Goal: Obtain resource: Download file/media

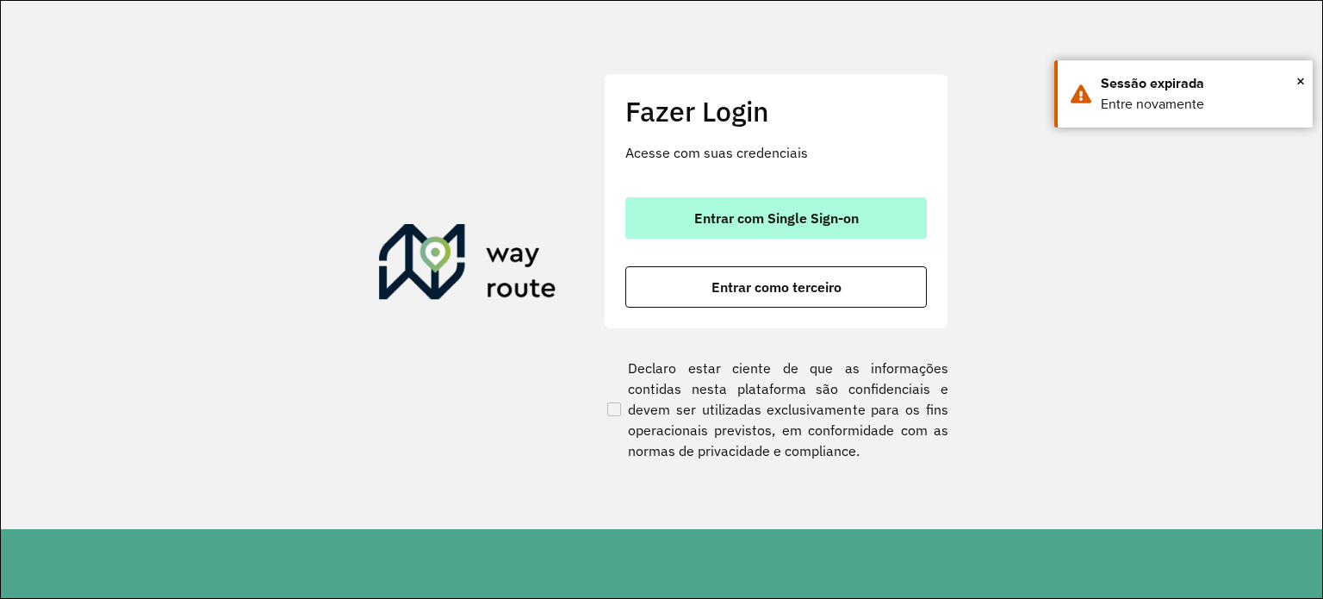
click at [778, 217] on span "Entrar com Single Sign-on" at bounding box center [776, 218] width 164 height 14
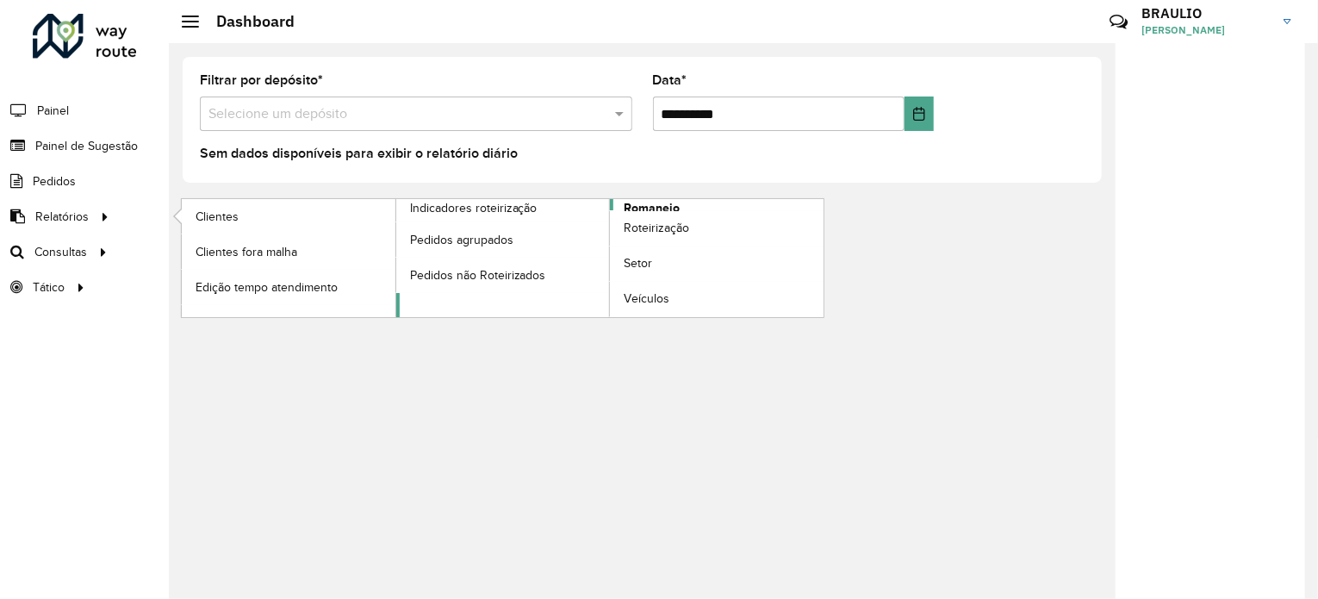
click at [636, 207] on span "Romaneio" at bounding box center [651, 208] width 56 height 18
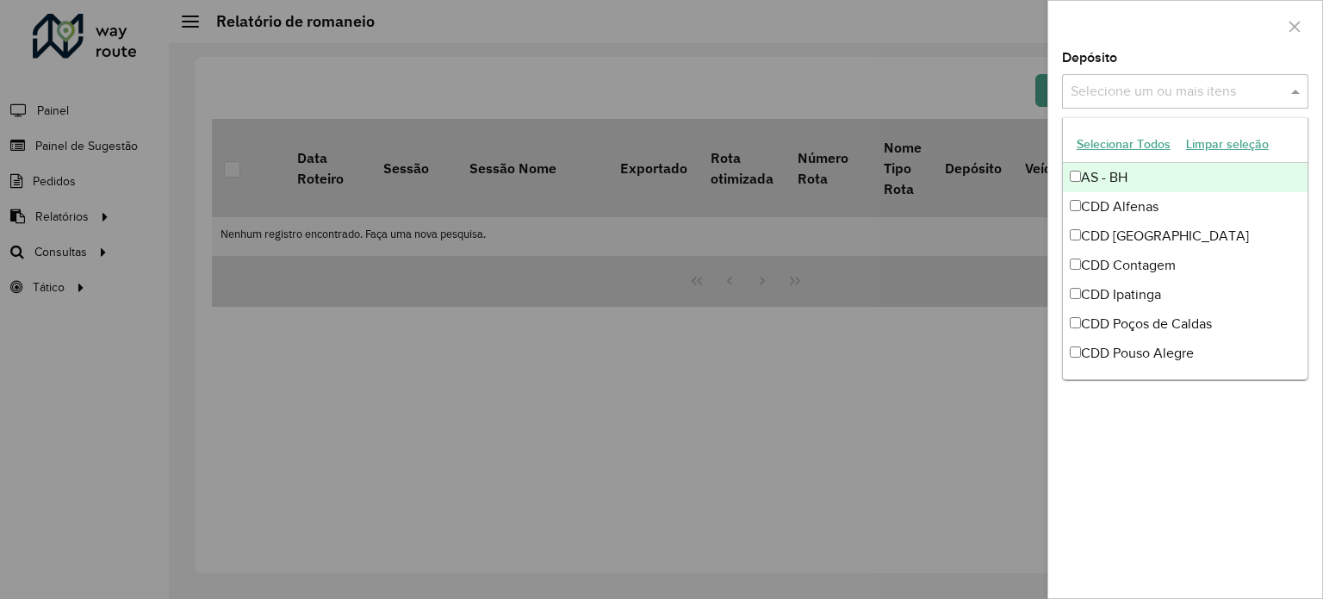
click at [1115, 86] on input "text" at bounding box center [1176, 92] width 220 height 21
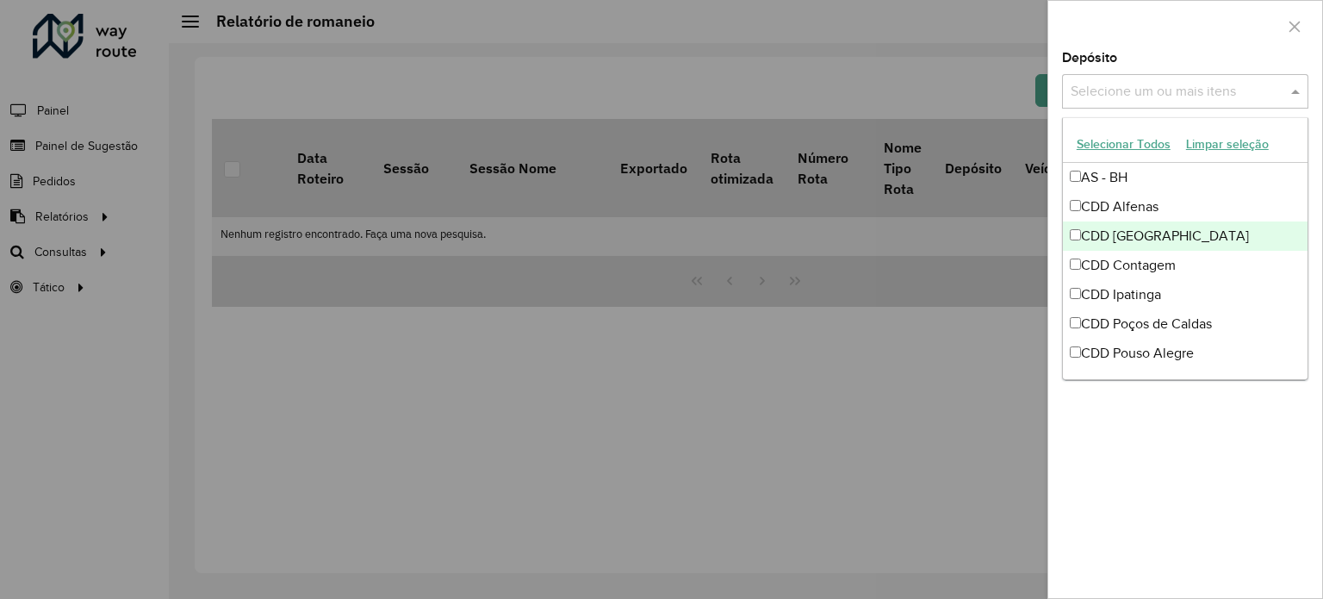
click at [1134, 245] on div "CDD [GEOGRAPHIC_DATA]" at bounding box center [1185, 235] width 245 height 29
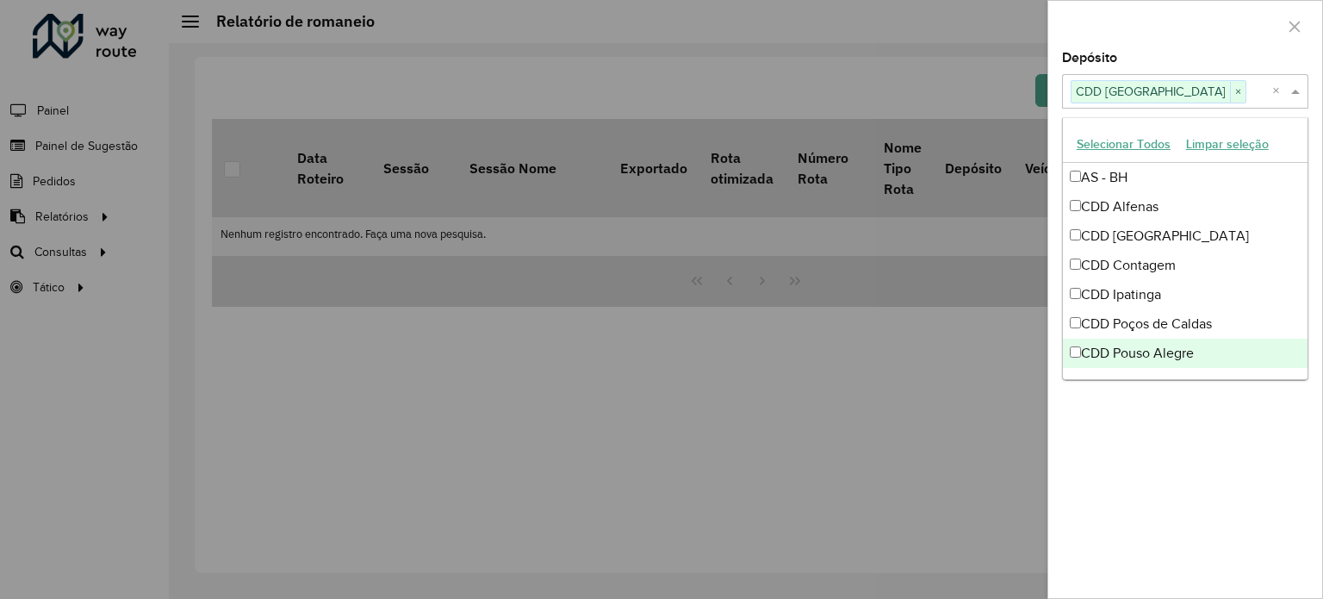
click at [1145, 473] on div "**********" at bounding box center [1185, 325] width 274 height 546
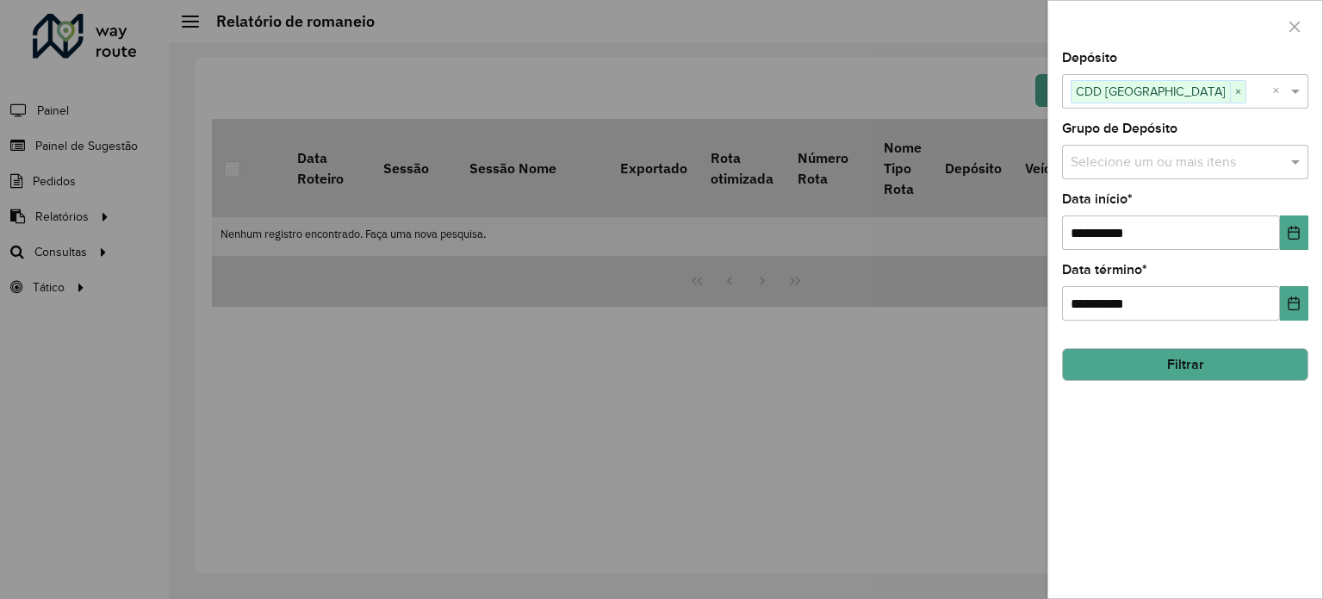
click at [1161, 376] on button "Filtrar" at bounding box center [1185, 364] width 246 height 33
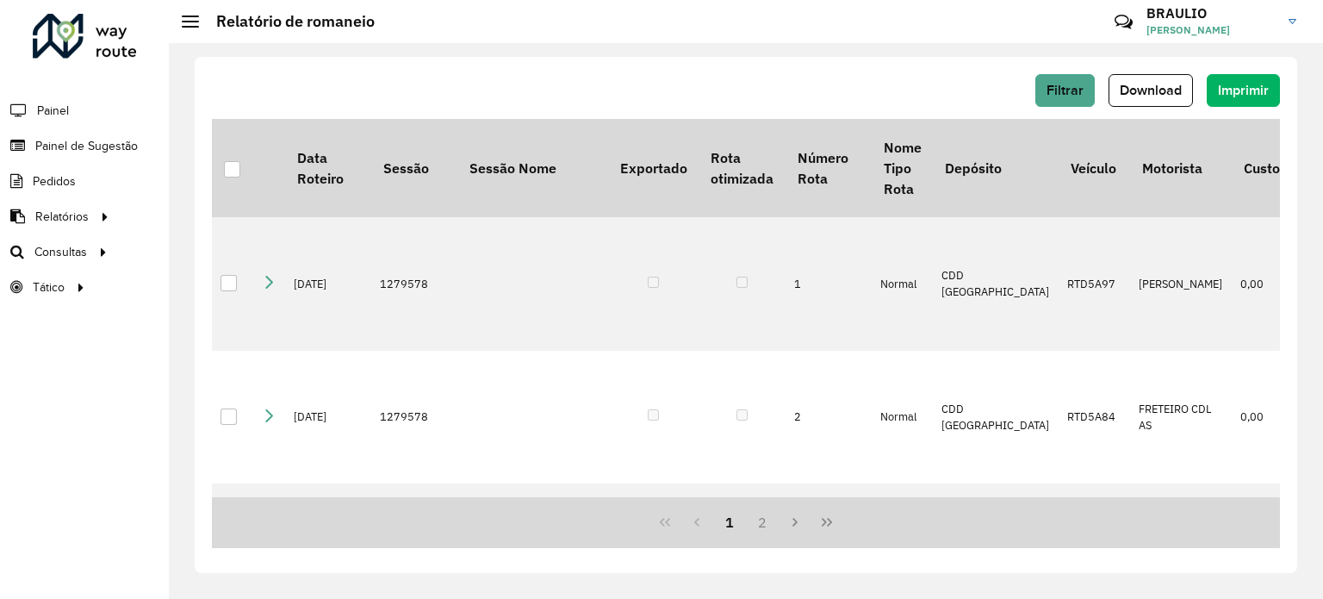
click at [904, 115] on div "Filtrar Download Imprimir" at bounding box center [746, 96] width 1068 height 45
click at [1165, 84] on span "Download" at bounding box center [1151, 90] width 62 height 15
click at [869, 68] on div "Filtrar Download Imprimir Data Roteiro Sessão Sessão Nome Exportado Rota otimiz…" at bounding box center [746, 315] width 1102 height 516
click at [708, 66] on div "Filtrar Download Imprimir Data Roteiro Sessão Sessão Nome Exportado Rota otimiz…" at bounding box center [746, 315] width 1102 height 516
click at [554, 105] on div "Filtrar Download Imprimir" at bounding box center [746, 90] width 1068 height 33
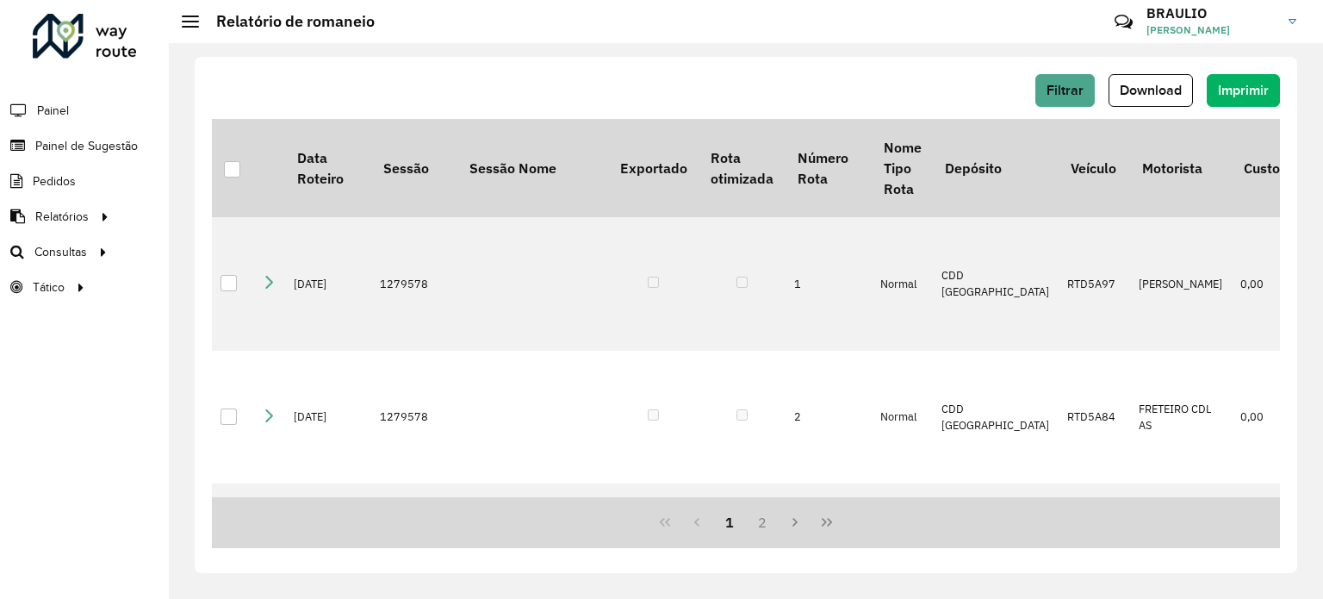
click at [176, 236] on div "Filtrar Download Imprimir Data Roteiro Sessão Sessão Nome Exportado Rota otimiz…" at bounding box center [746, 320] width 1154 height 555
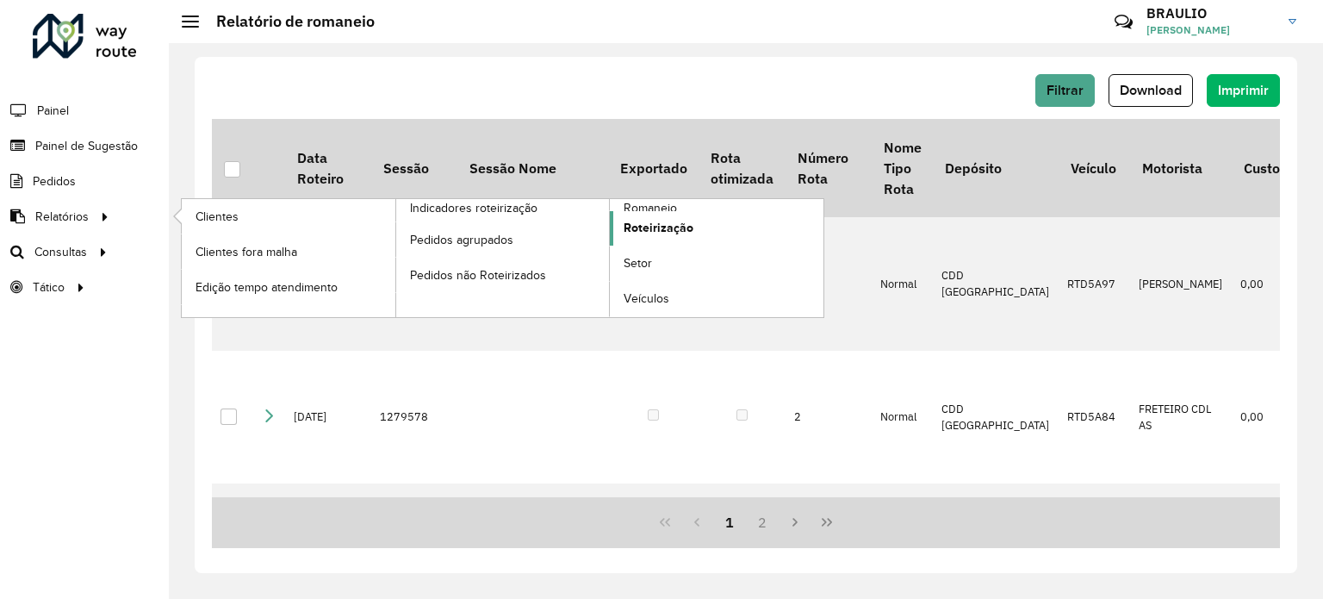
click at [667, 211] on link "Roteirização" at bounding box center [717, 228] width 214 height 34
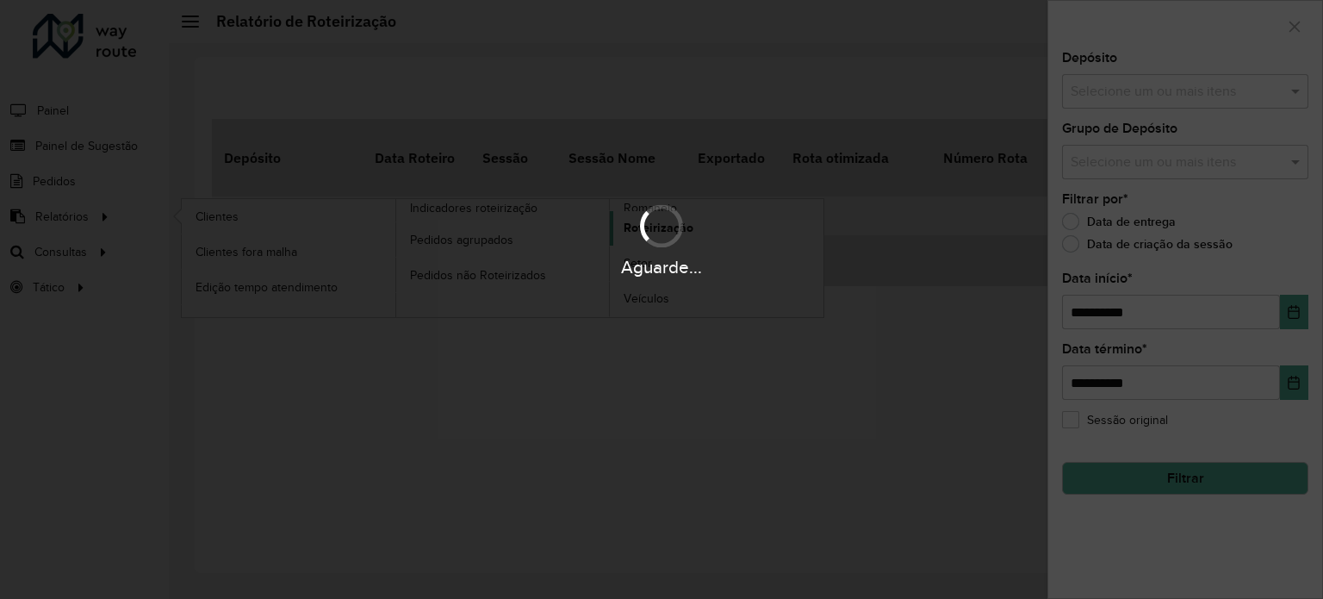
click at [667, 210] on body "**********" at bounding box center [661, 299] width 1323 height 599
click at [193, 142] on div "Aguarde..." at bounding box center [661, 299] width 1323 height 599
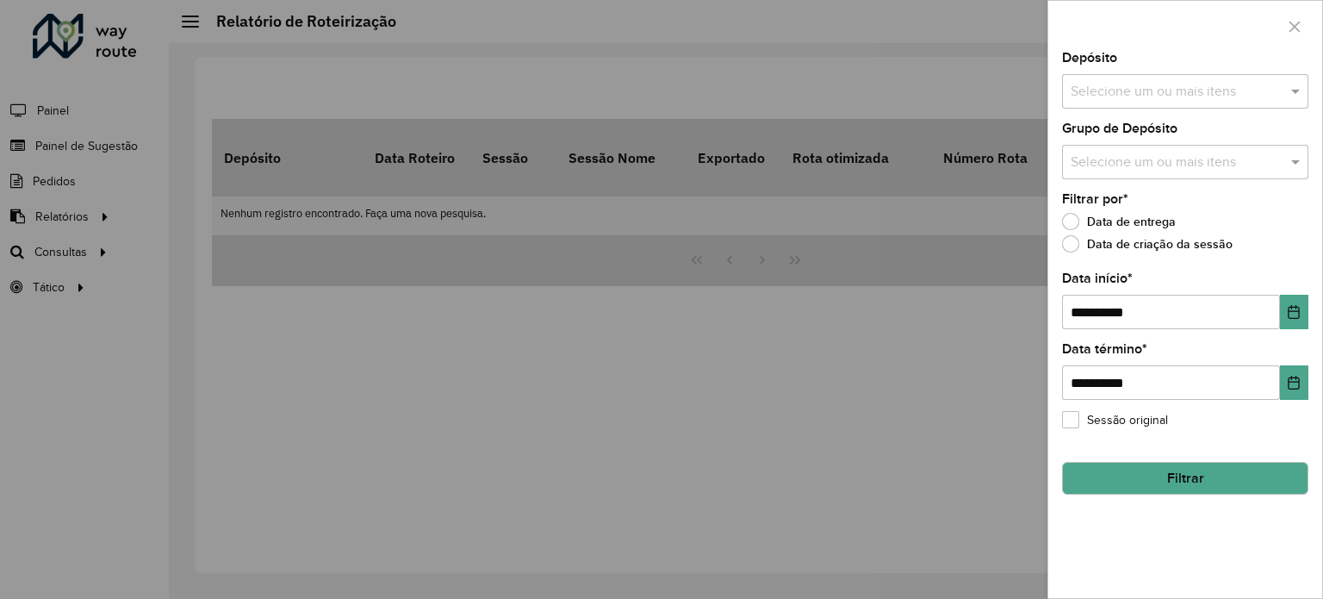
click at [1317, 49] on div "**********" at bounding box center [1185, 299] width 276 height 599
click at [1302, 32] on button "button" at bounding box center [1295, 27] width 28 height 28
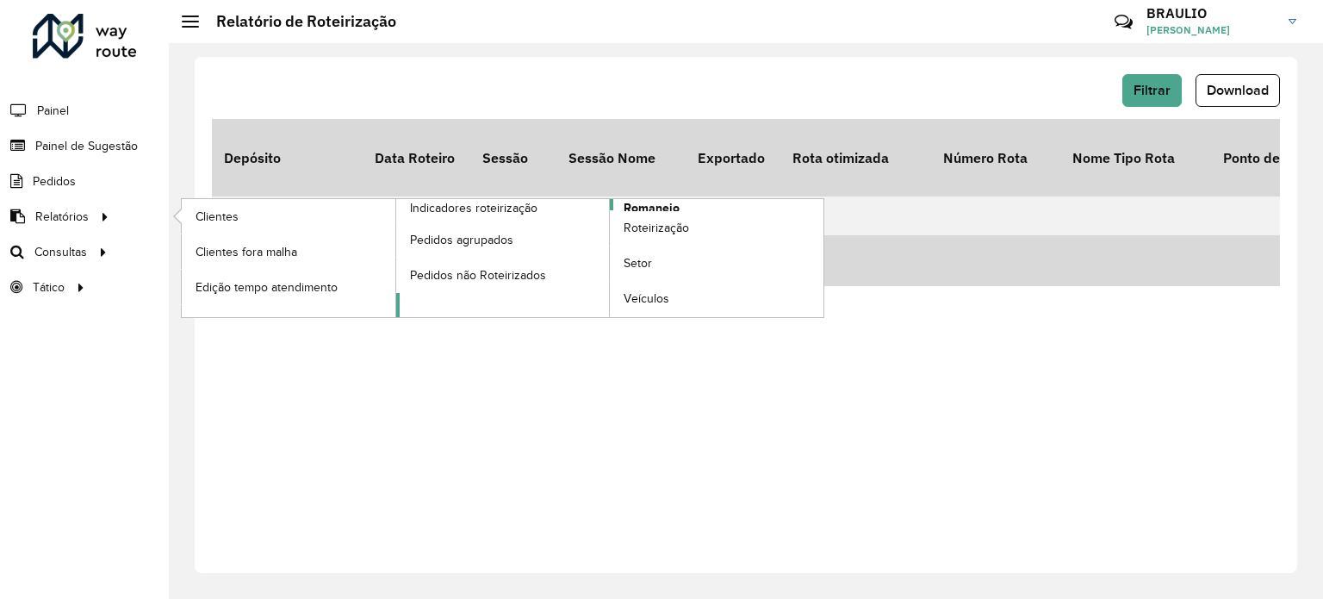
click at [648, 202] on span "Romaneio" at bounding box center [651, 208] width 56 height 18
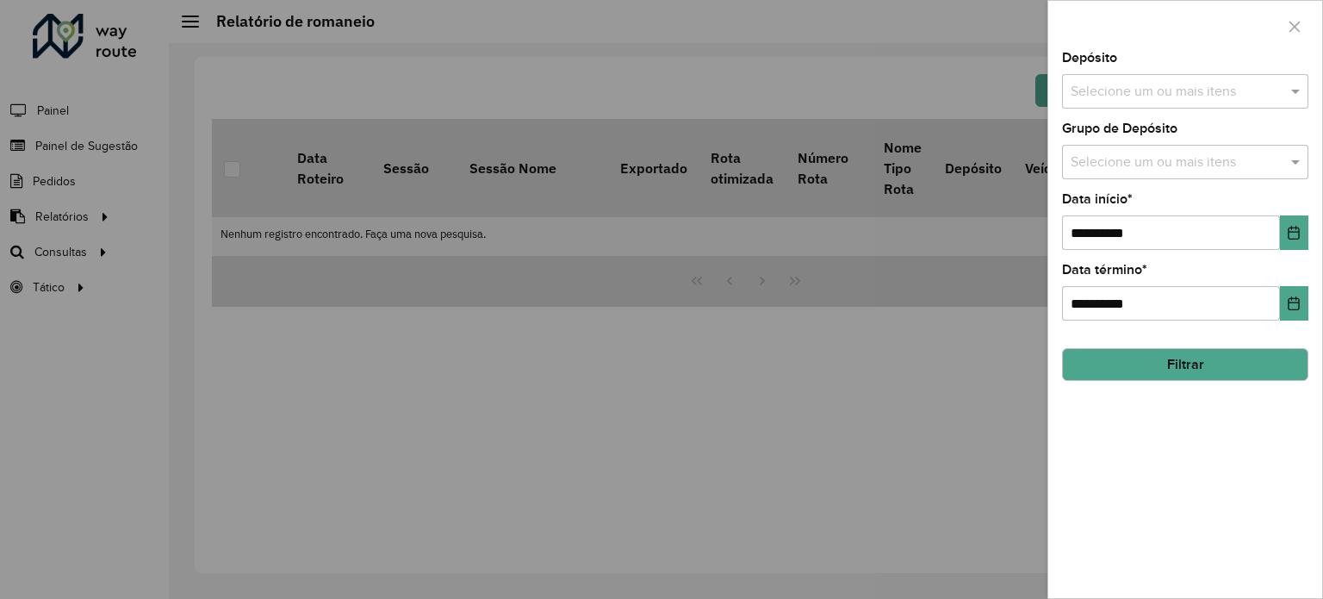
click at [1151, 87] on input "text" at bounding box center [1176, 92] width 220 height 21
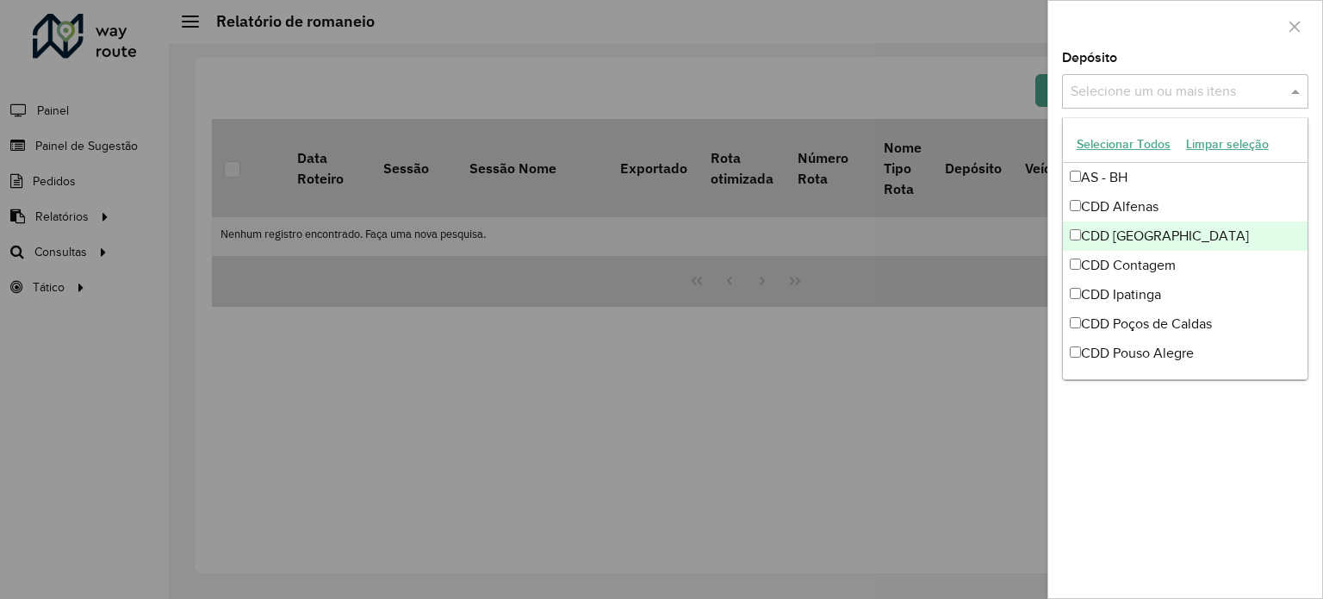
click at [1147, 226] on div "CDD [GEOGRAPHIC_DATA]" at bounding box center [1185, 235] width 245 height 29
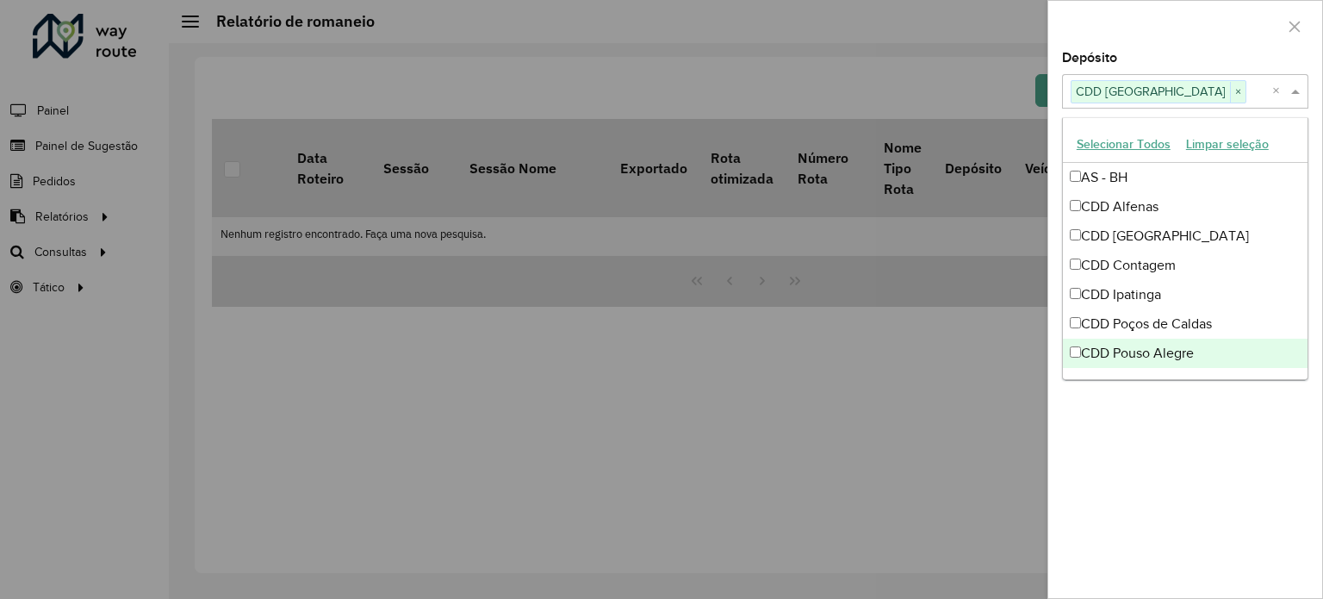
click at [1132, 509] on div "**********" at bounding box center [1185, 325] width 274 height 546
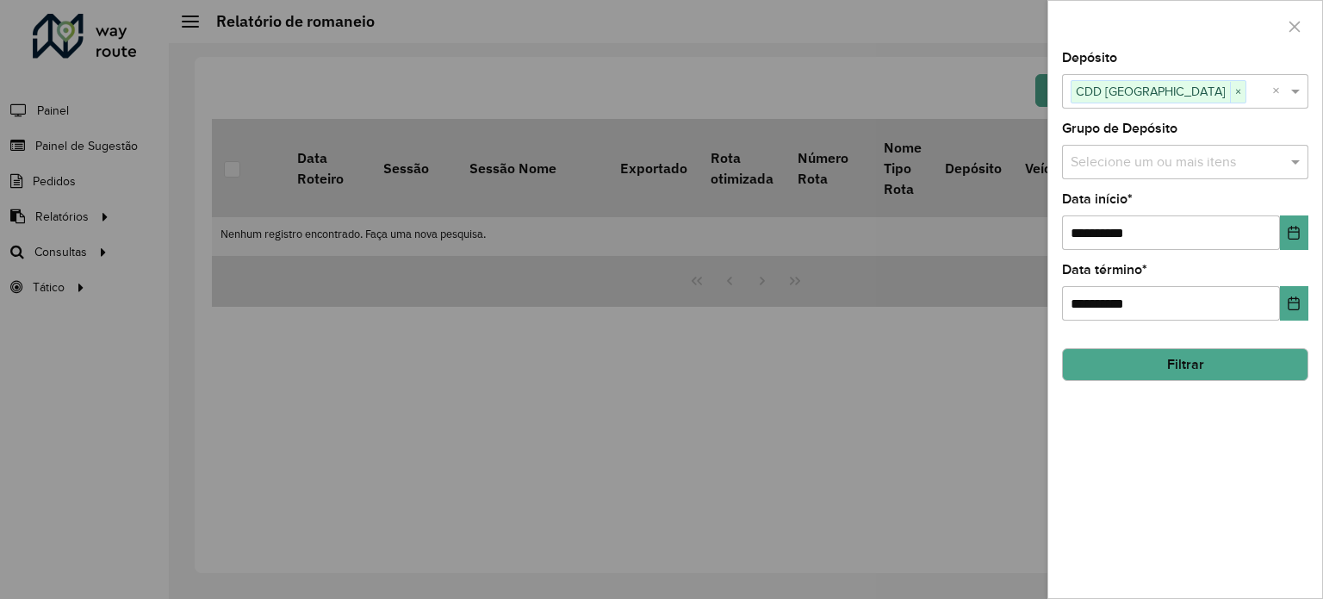
click at [1181, 371] on button "Filtrar" at bounding box center [1185, 364] width 246 height 33
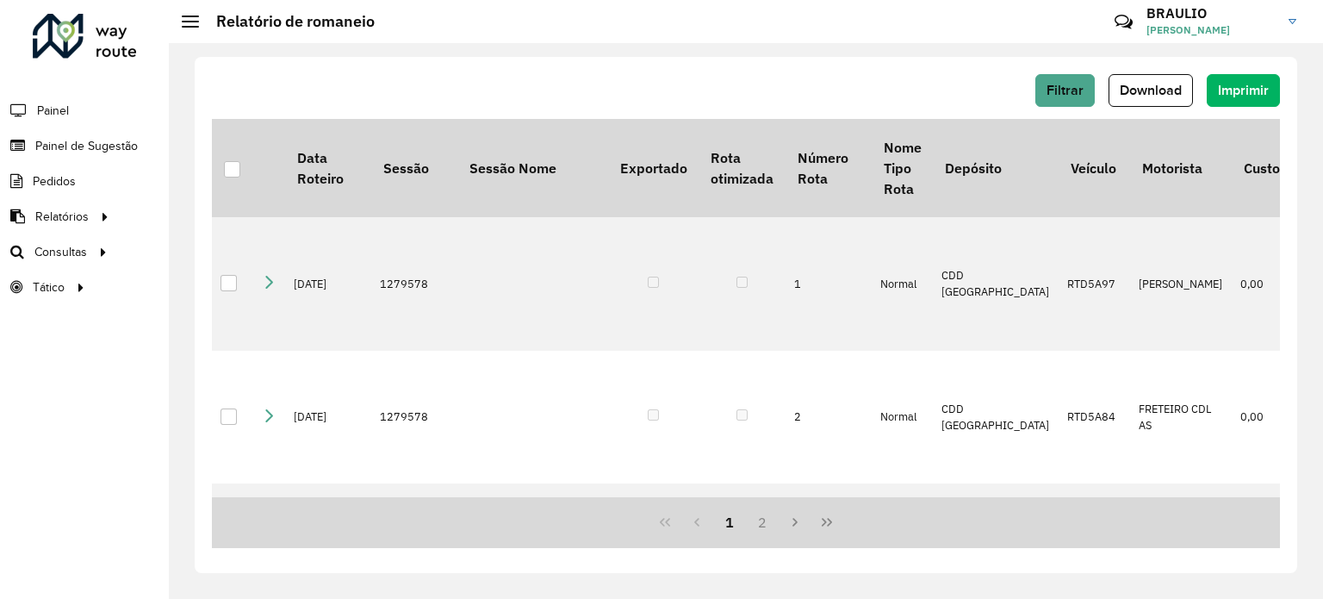
click at [905, 70] on div "Filtrar Download Imprimir Data Roteiro Sessão Sessão Nome Exportado Rota otimiz…" at bounding box center [746, 315] width 1102 height 516
click at [1049, 84] on span "Filtrar" at bounding box center [1064, 90] width 37 height 15
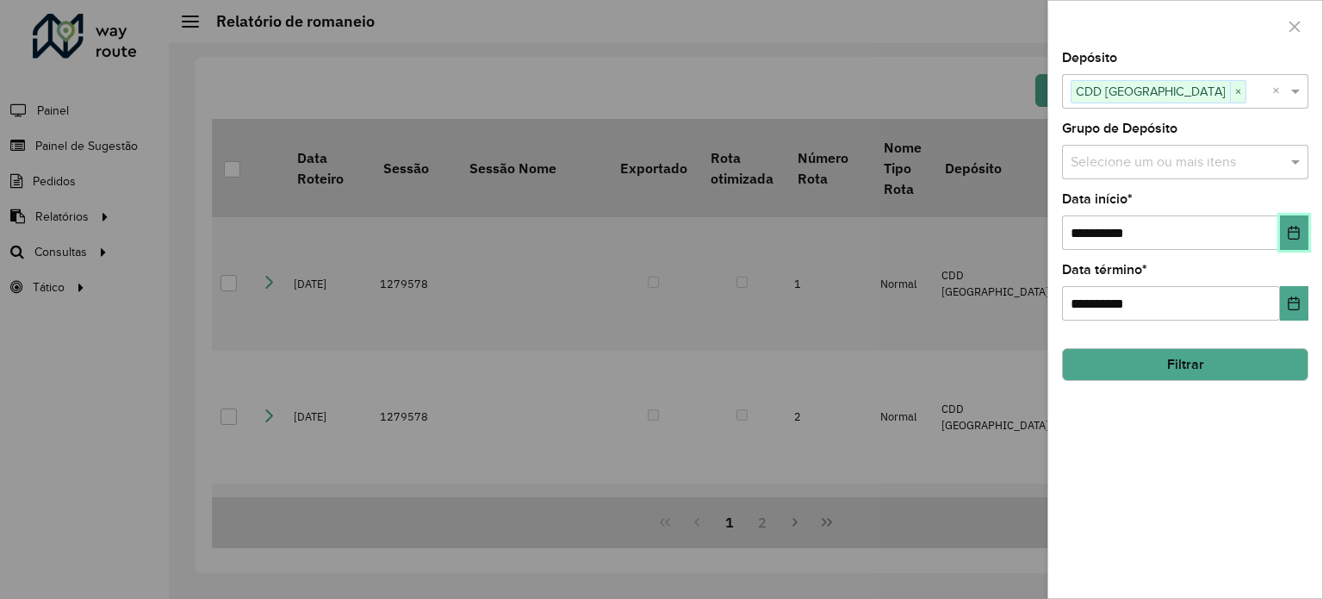
click at [1292, 230] on icon "Choose Date" at bounding box center [1293, 233] width 11 height 14
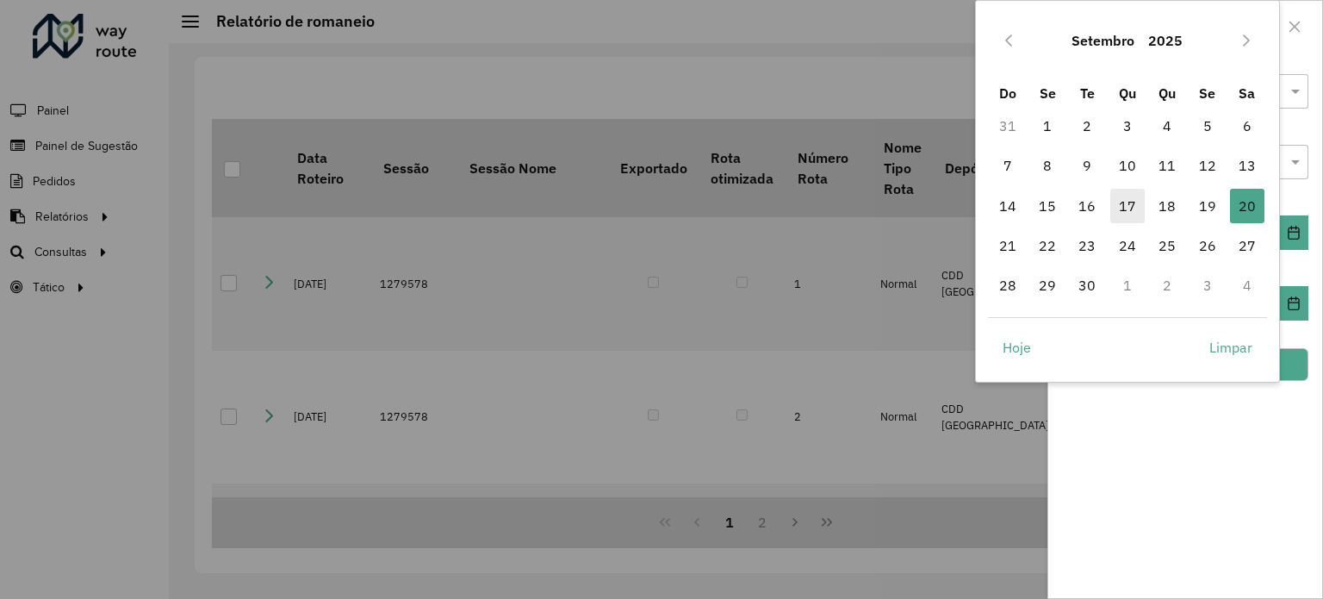
click at [1126, 206] on span "17" at bounding box center [1127, 206] width 34 height 34
type input "**********"
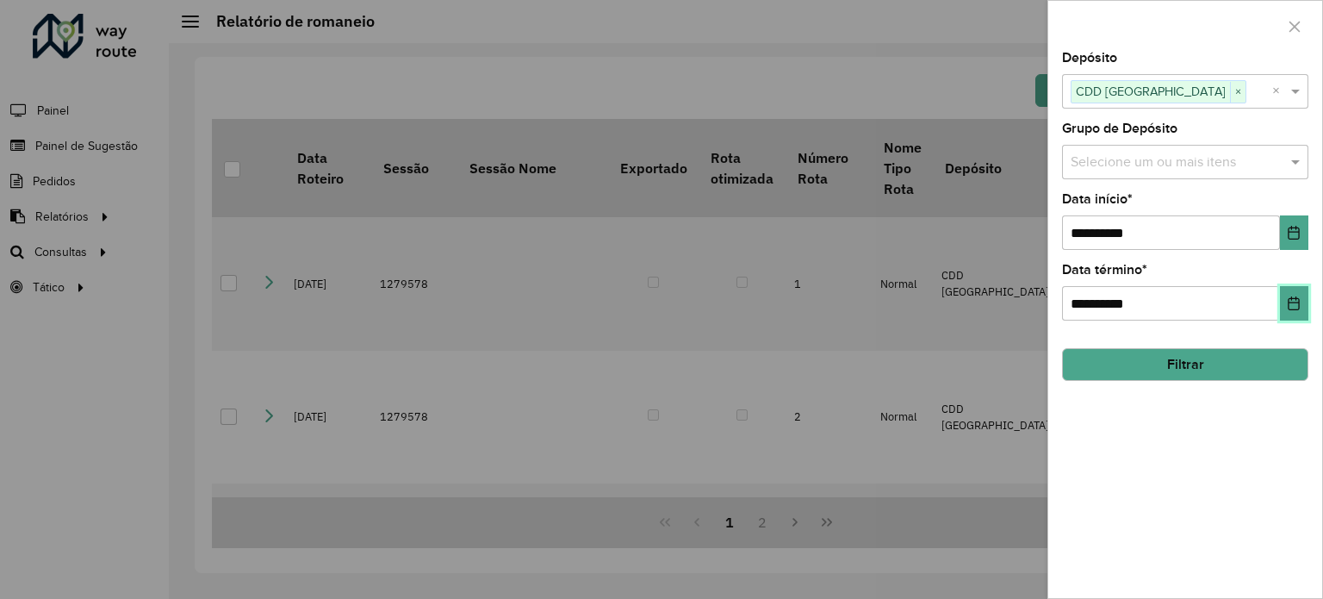
click at [1289, 303] on icon "Choose Date" at bounding box center [1294, 303] width 14 height 14
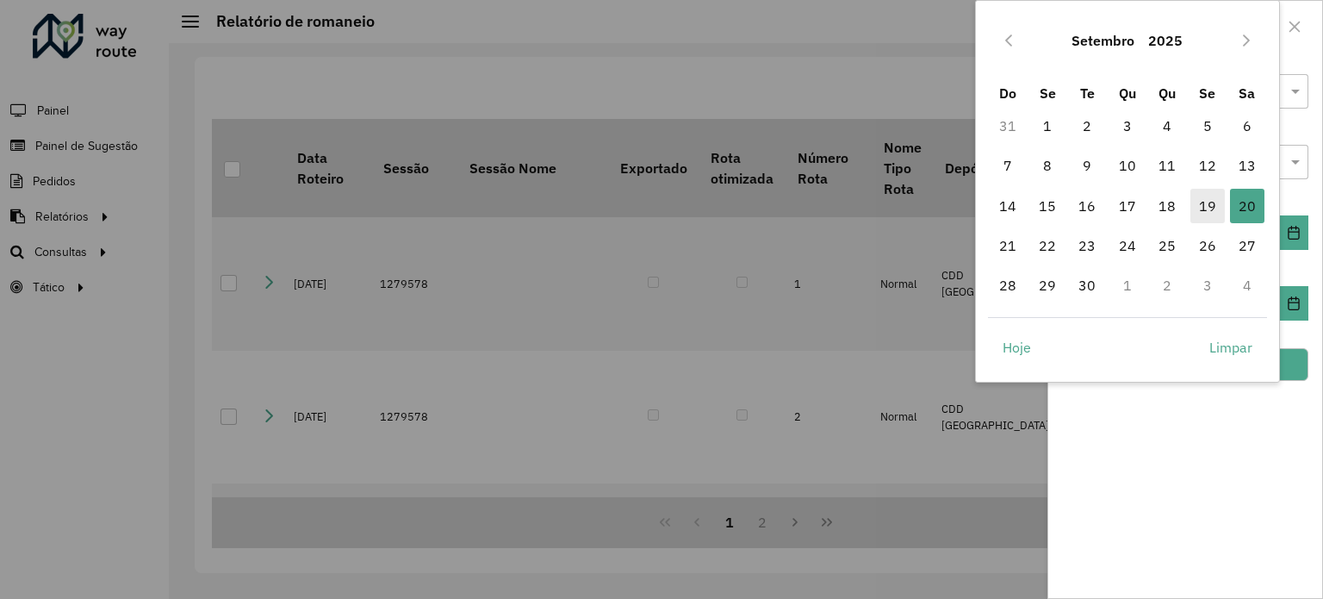
click at [1214, 206] on span "19" at bounding box center [1207, 206] width 34 height 34
type input "**********"
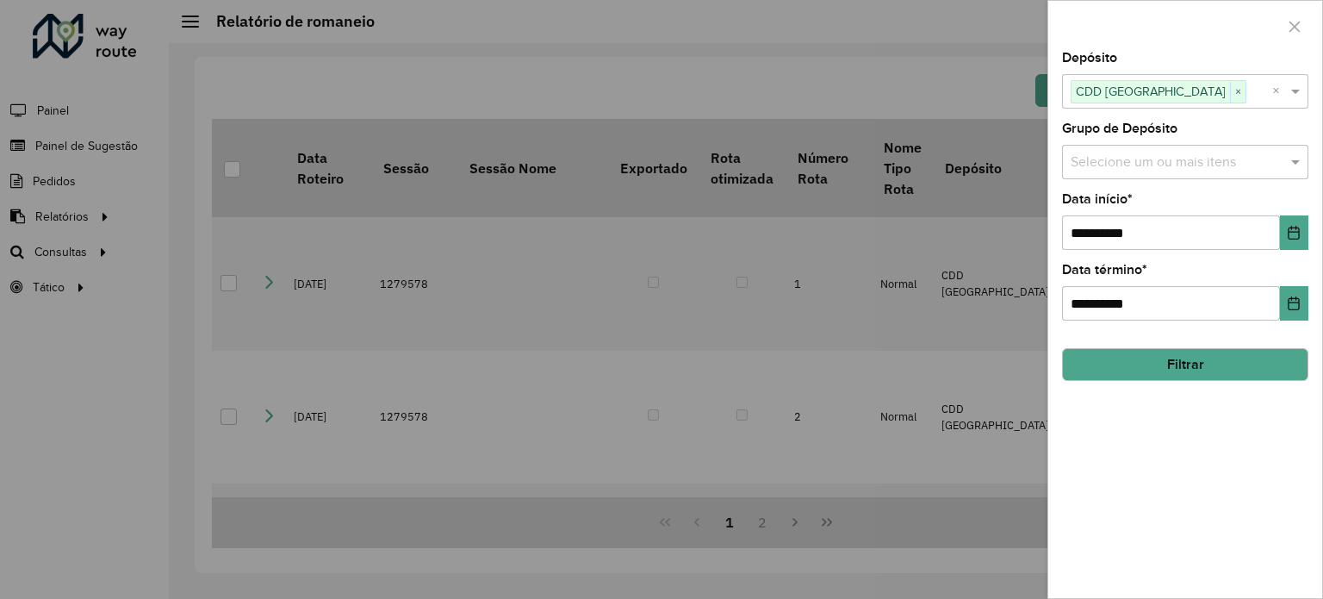
click at [1212, 365] on button "Filtrar" at bounding box center [1185, 364] width 246 height 33
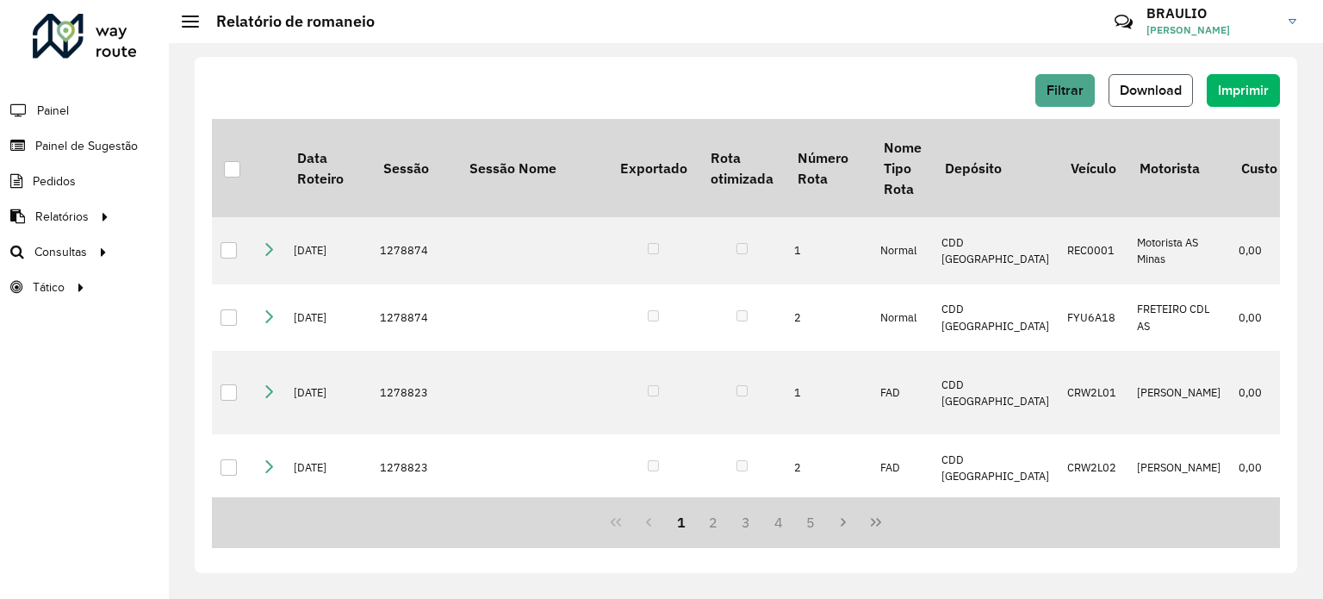
click at [1169, 81] on button "Download" at bounding box center [1150, 90] width 84 height 33
